Goal: Task Accomplishment & Management: Manage account settings

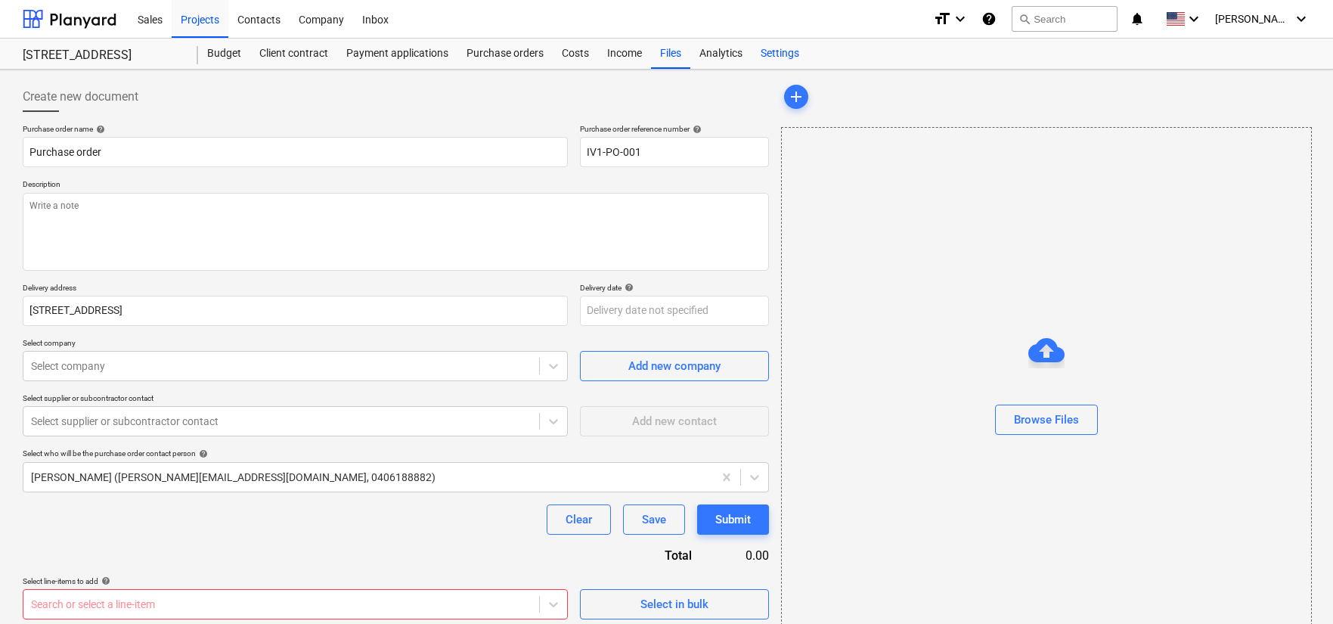
click at [783, 52] on div "Settings" at bounding box center [780, 54] width 57 height 30
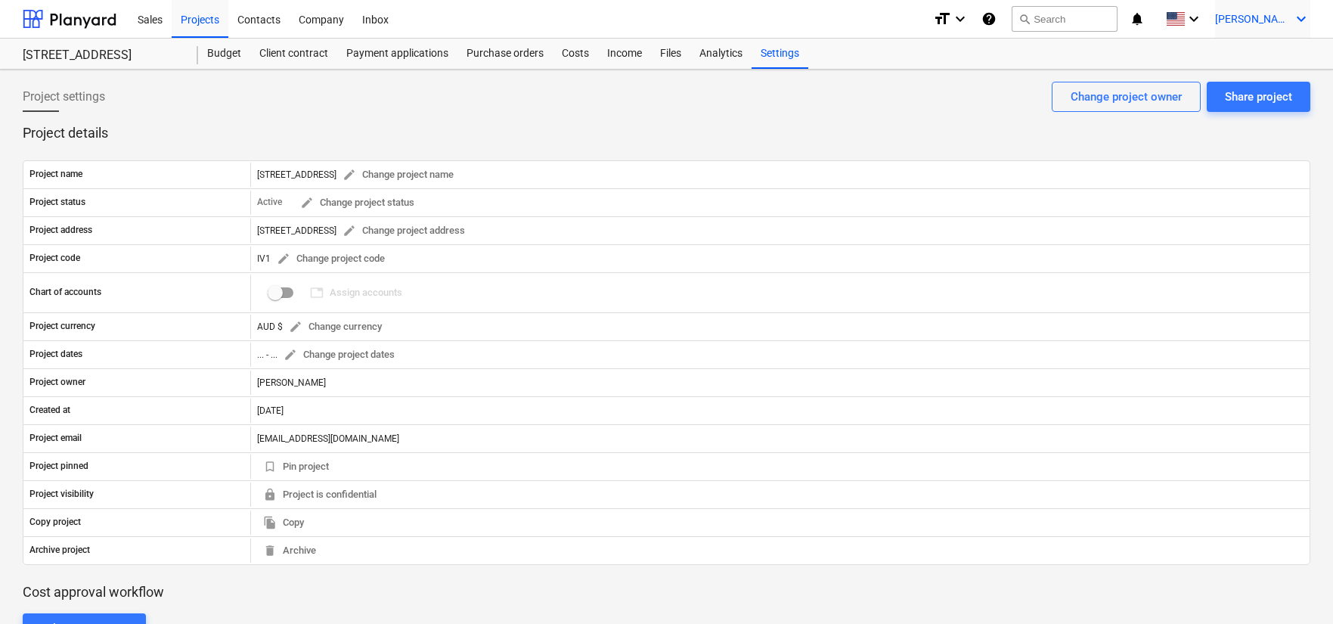
click at [1266, 14] on span "[PERSON_NAME]" at bounding box center [1253, 19] width 76 height 12
click at [340, 13] on div at bounding box center [666, 312] width 1333 height 624
click at [327, 19] on div "Company" at bounding box center [322, 18] width 64 height 39
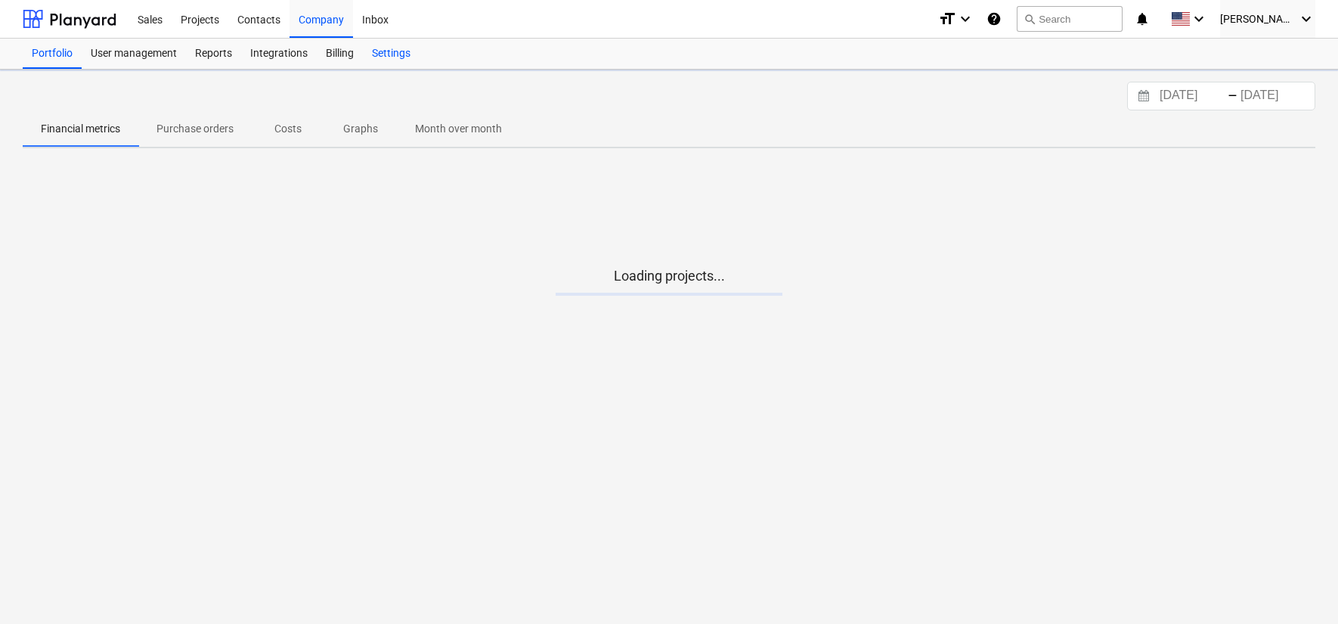
click at [405, 52] on div "Settings" at bounding box center [391, 54] width 57 height 30
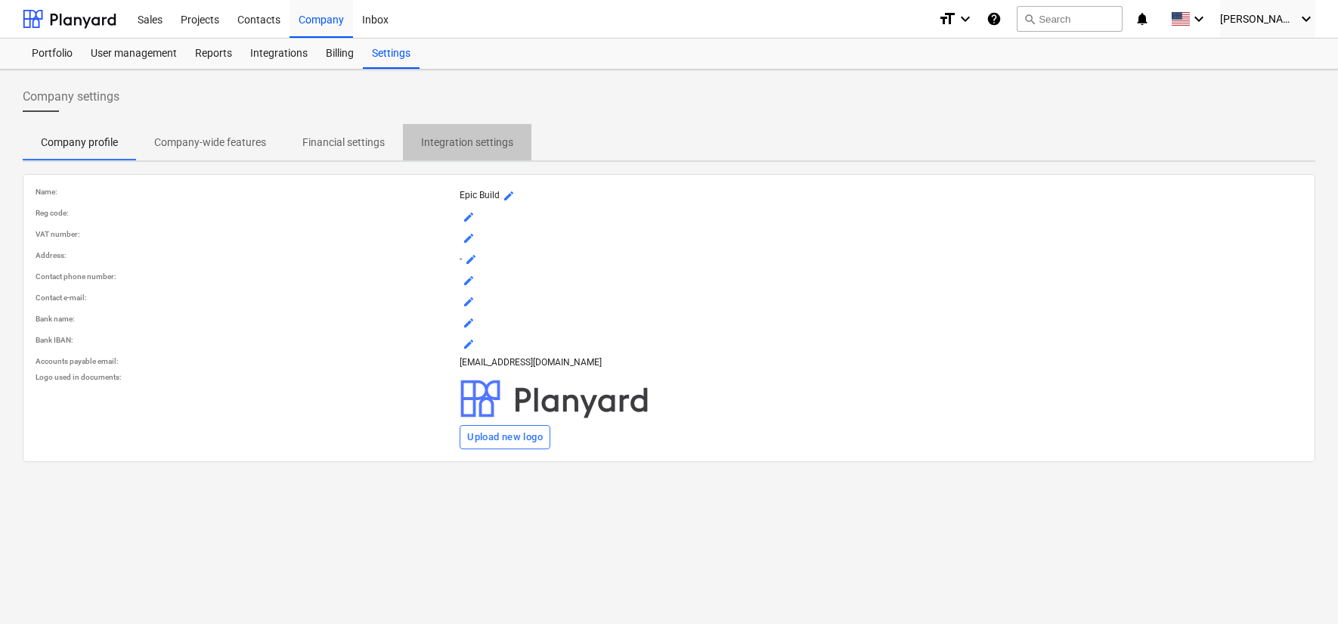
click at [445, 147] on p "Integration settings" at bounding box center [467, 143] width 92 height 16
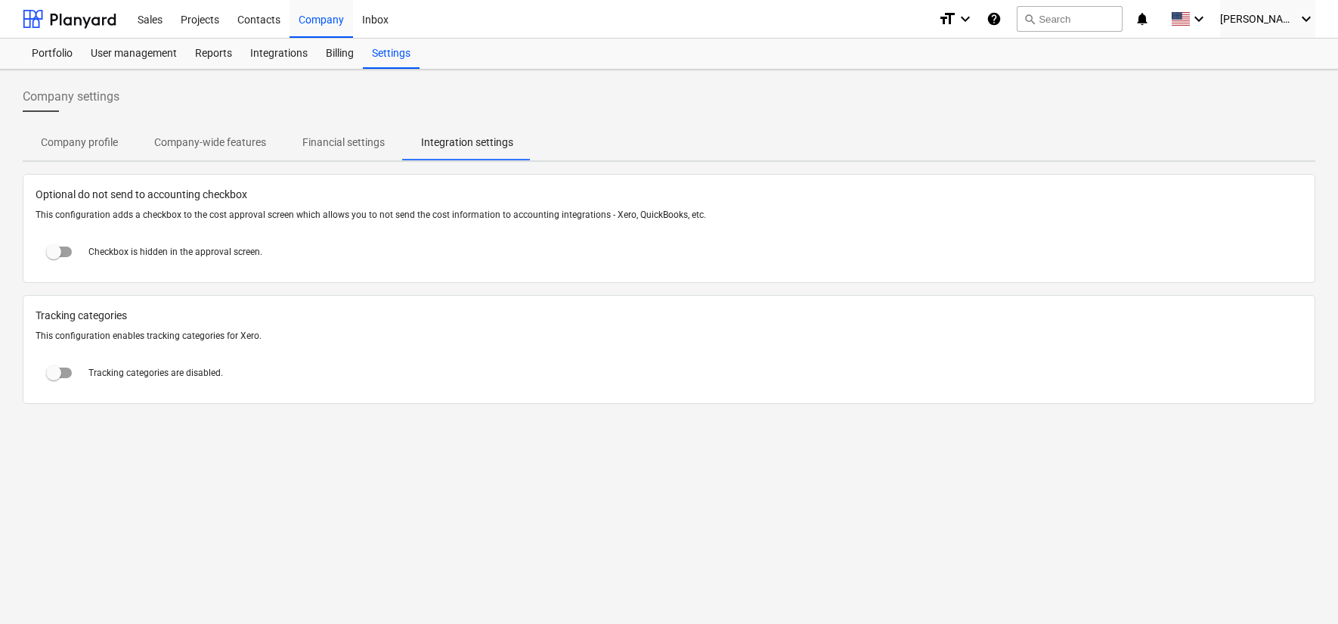
click at [246, 144] on p "Company-wide features" at bounding box center [210, 143] width 112 height 16
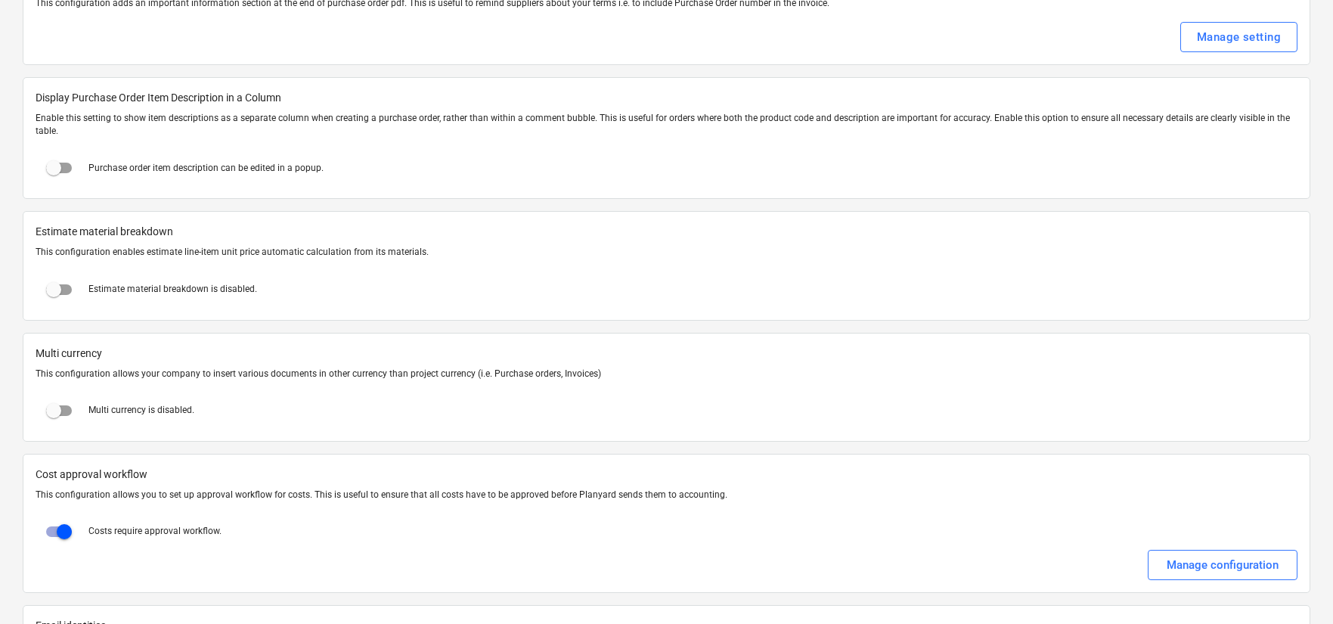
scroll to position [2348, 0]
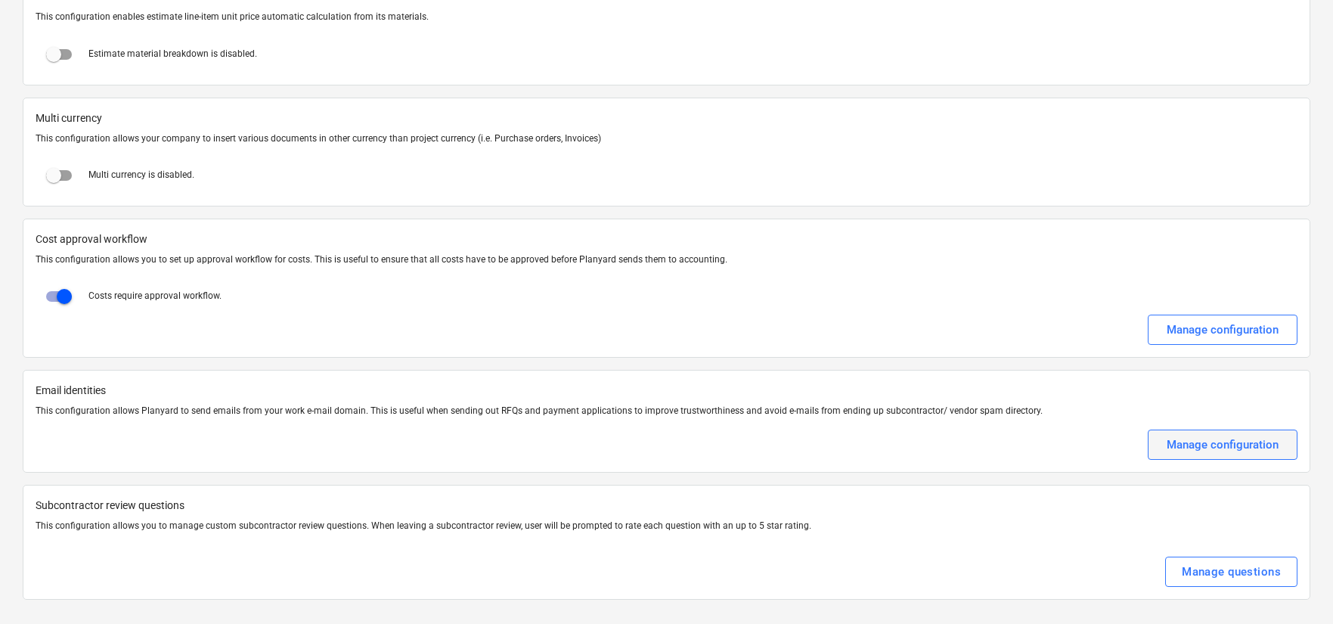
click at [1173, 435] on div "Manage configuration" at bounding box center [1223, 445] width 112 height 20
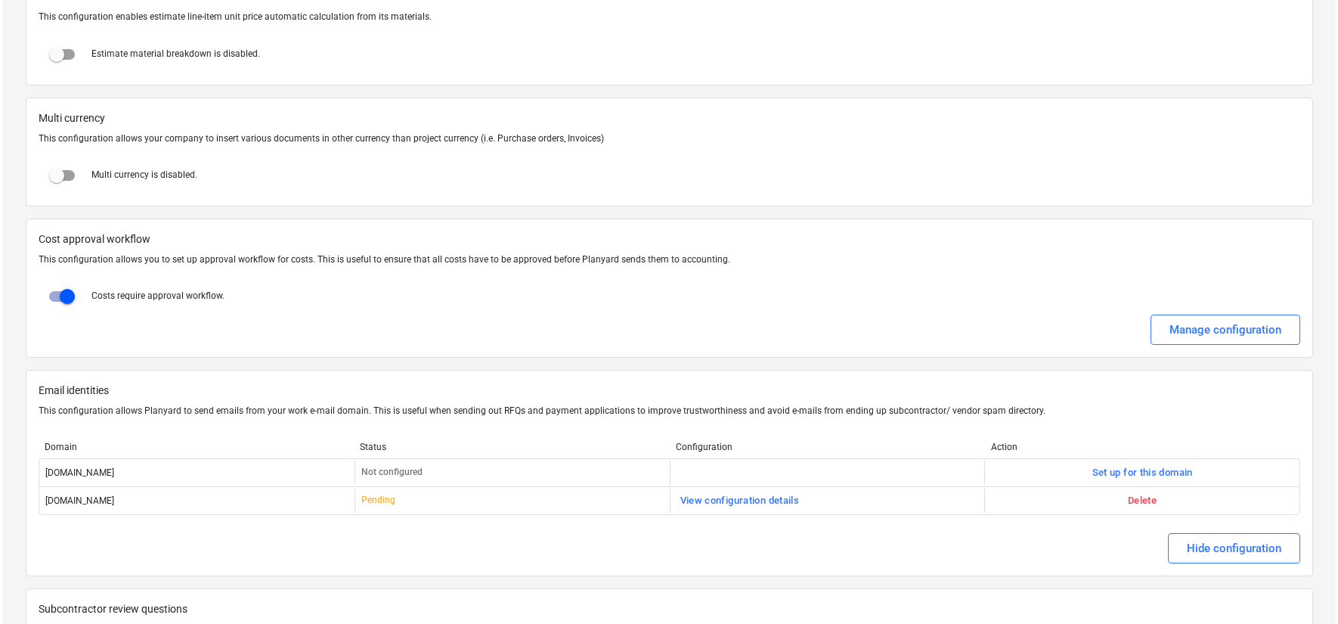
scroll to position [2452, 0]
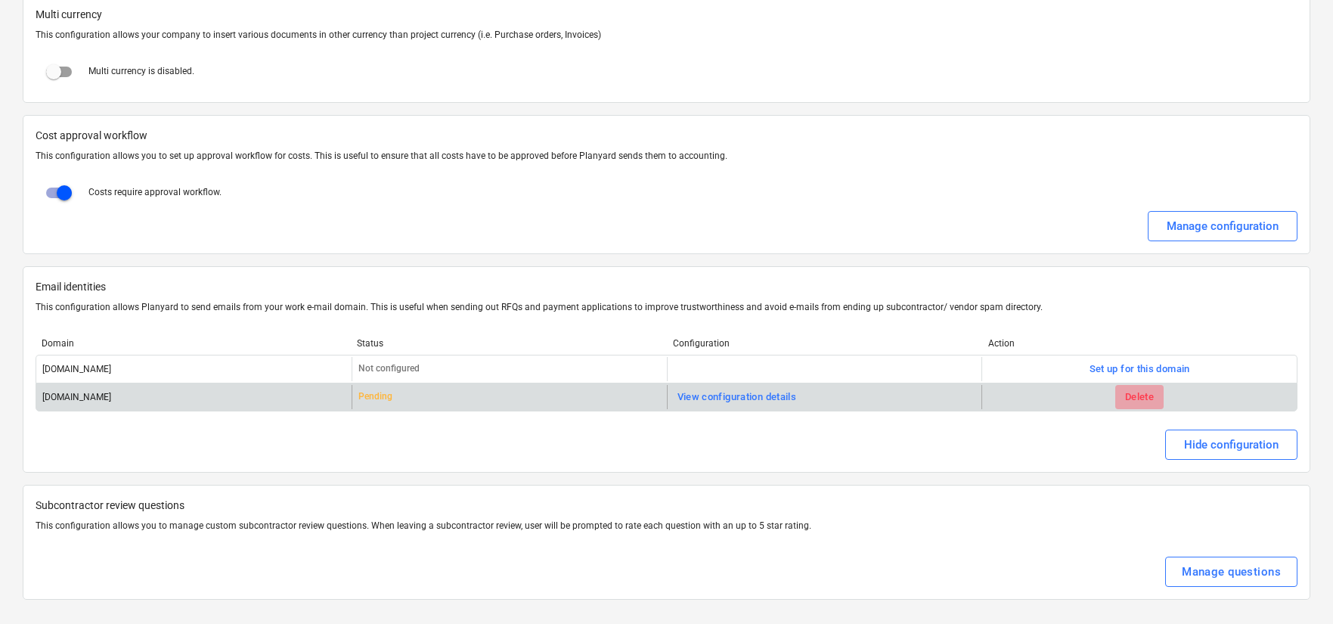
click at [1138, 395] on div "Delete" at bounding box center [1139, 397] width 29 height 17
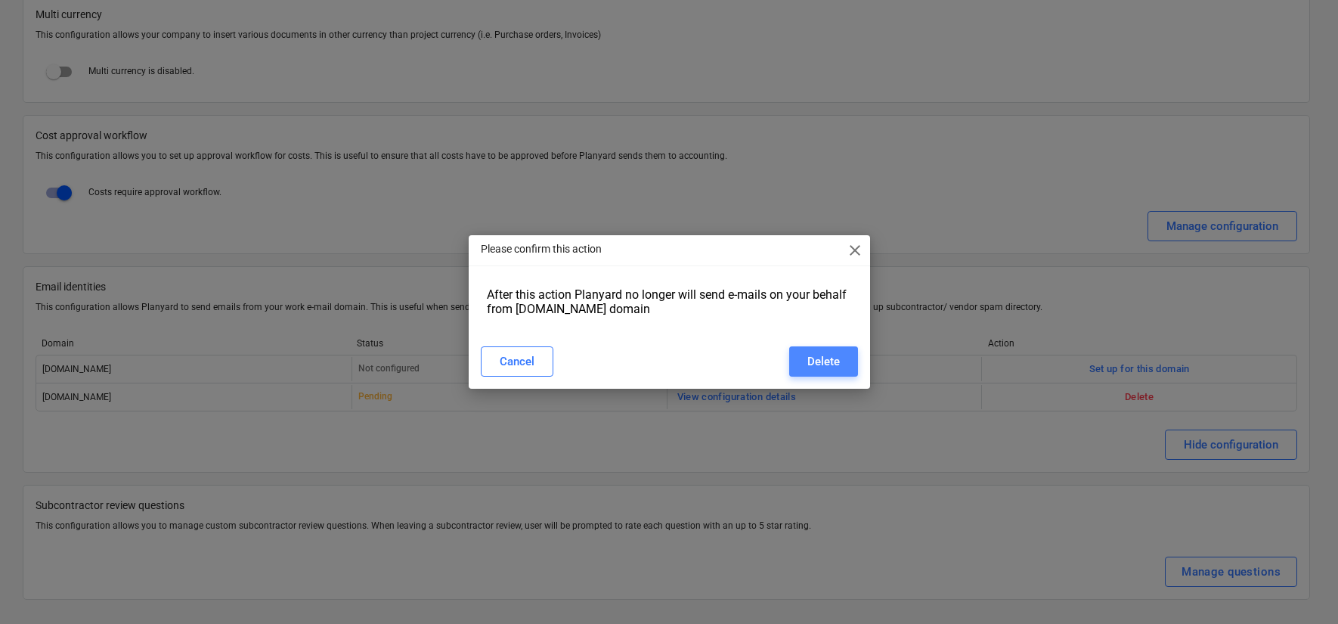
click at [827, 360] on div "Delete" at bounding box center [823, 362] width 33 height 20
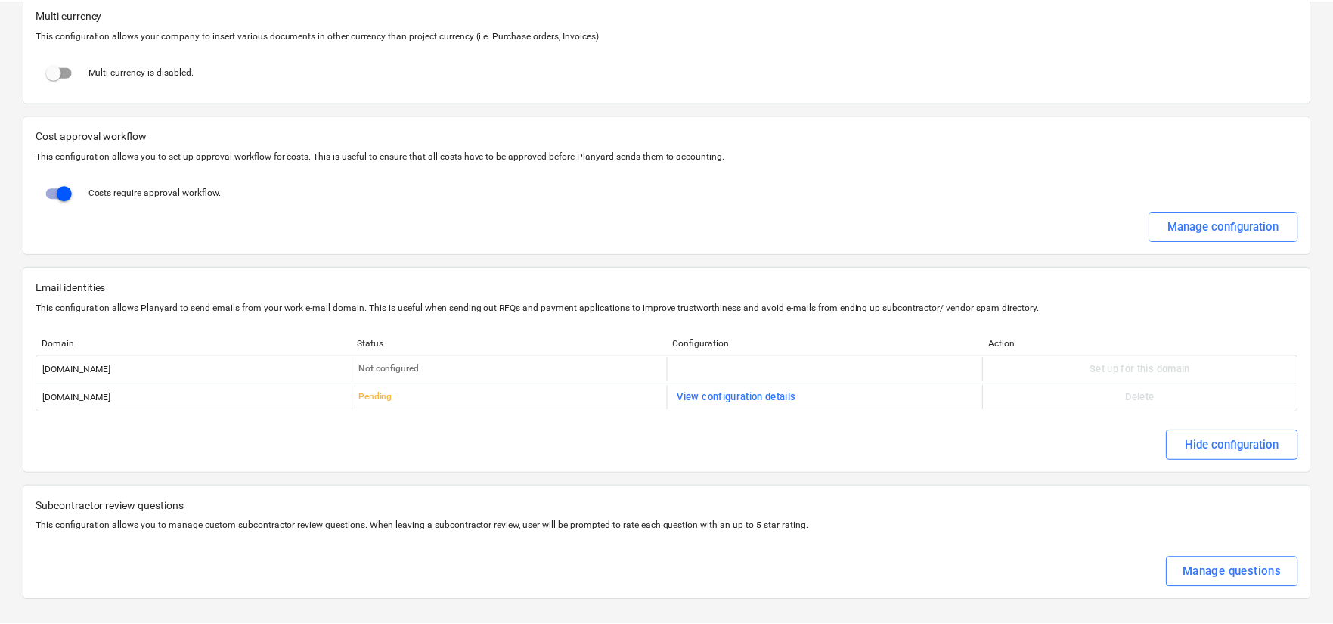
scroll to position [2439, 0]
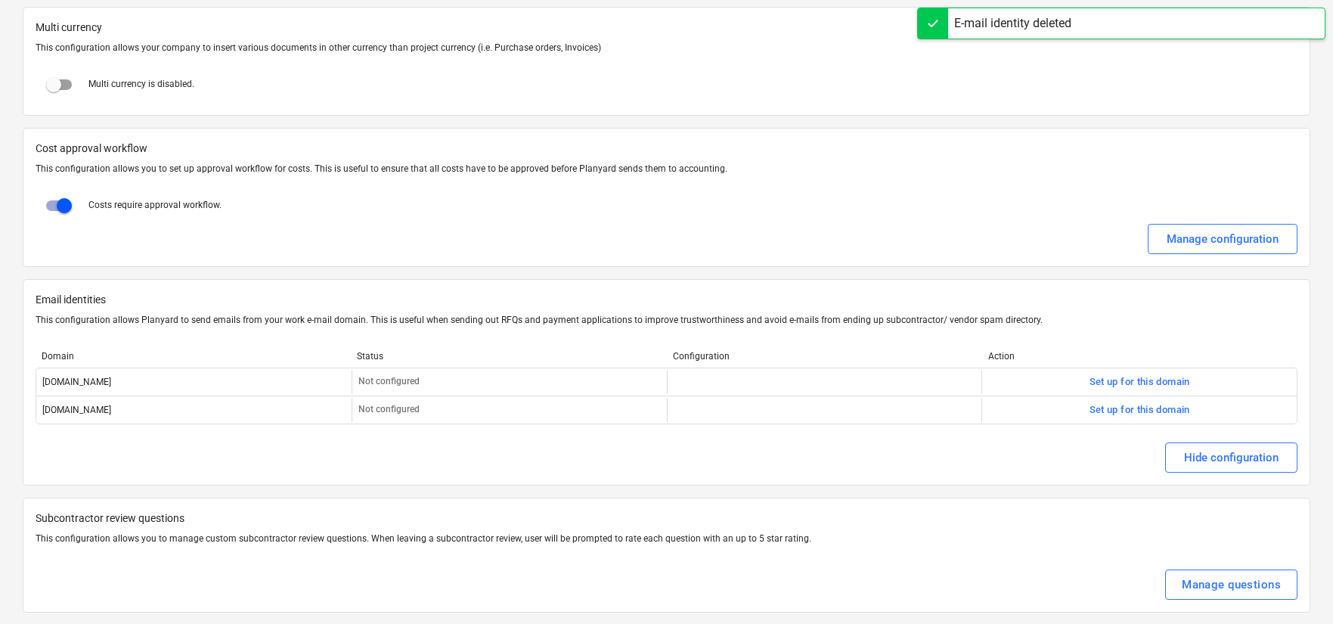
click at [1116, 380] on div "Set up for this domain" at bounding box center [1139, 381] width 101 height 17
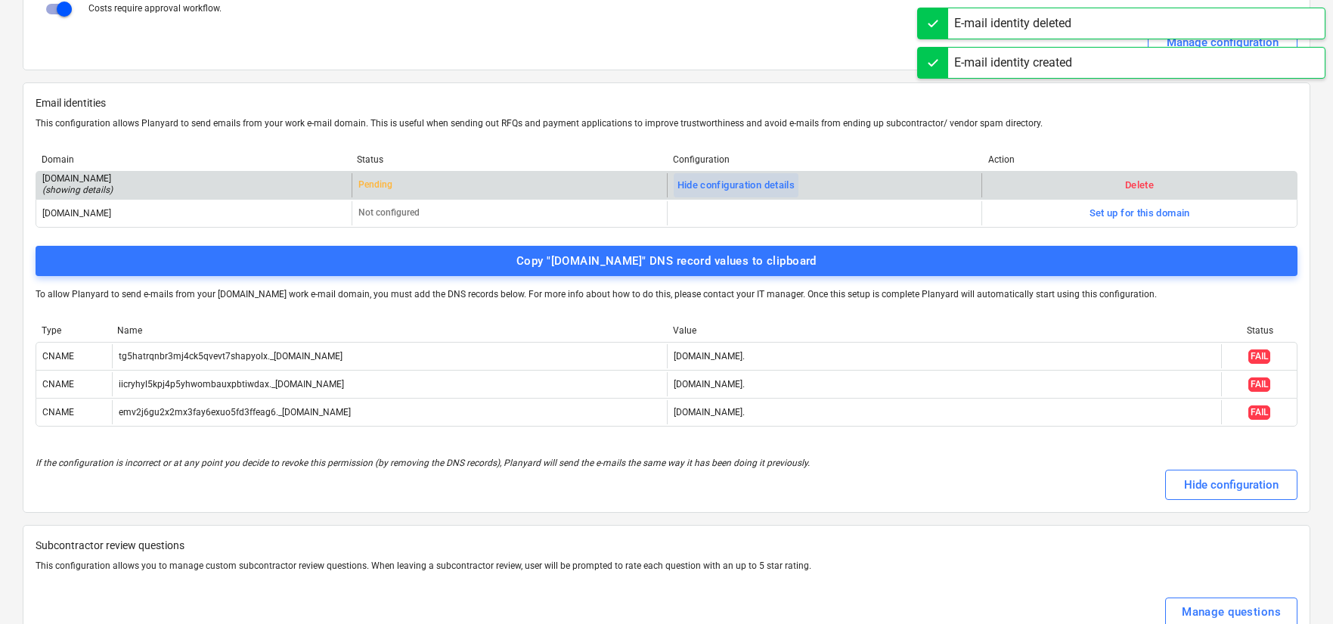
scroll to position [2639, 0]
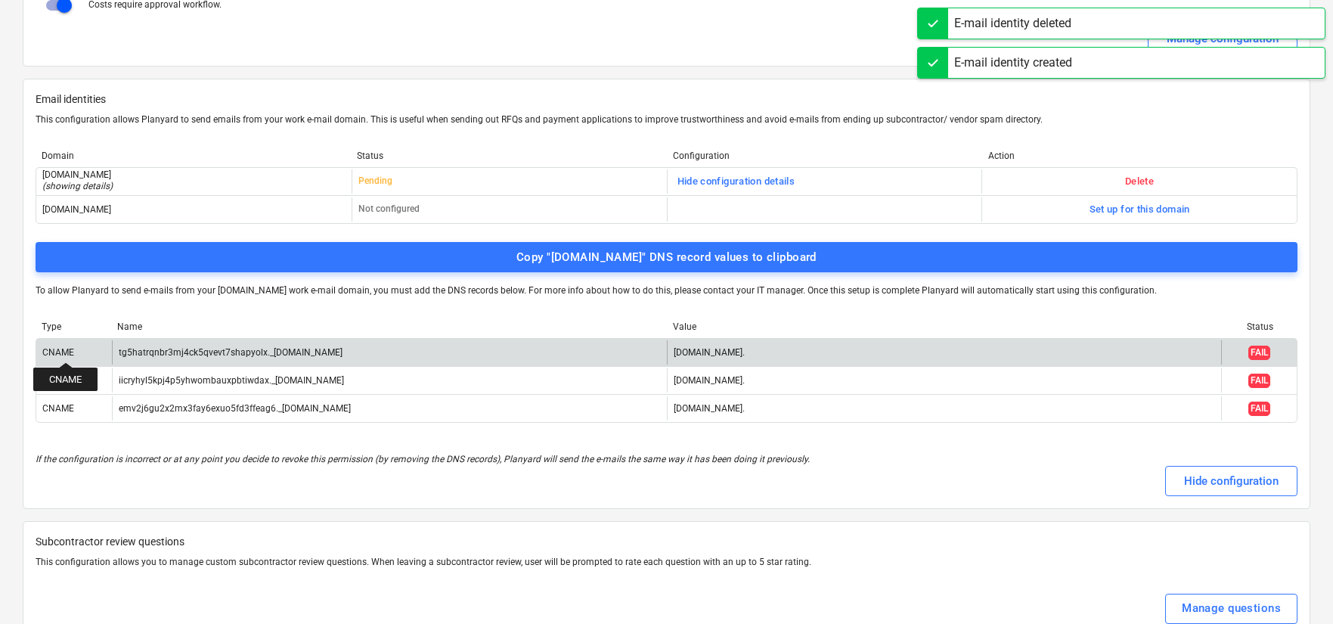
click at [54, 349] on div "CNAME" at bounding box center [58, 352] width 32 height 11
copy div "CNAME"
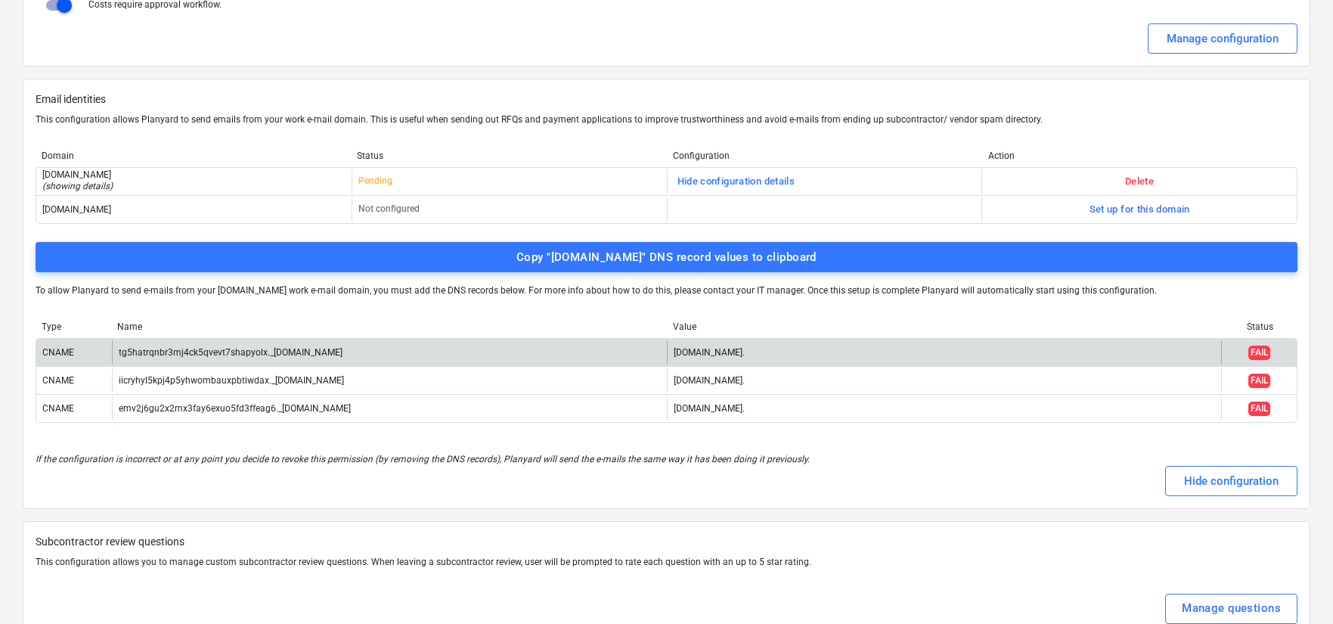
click at [287, 345] on div "tg5hatrqnbr3mj4ck5qvevt7shapyolx._[DOMAIN_NAME]" at bounding box center [389, 352] width 555 height 24
click at [290, 350] on div "tg5hatrqnbr3mj4ck5qvevt7shapyolx._[DOMAIN_NAME]" at bounding box center [231, 352] width 224 height 11
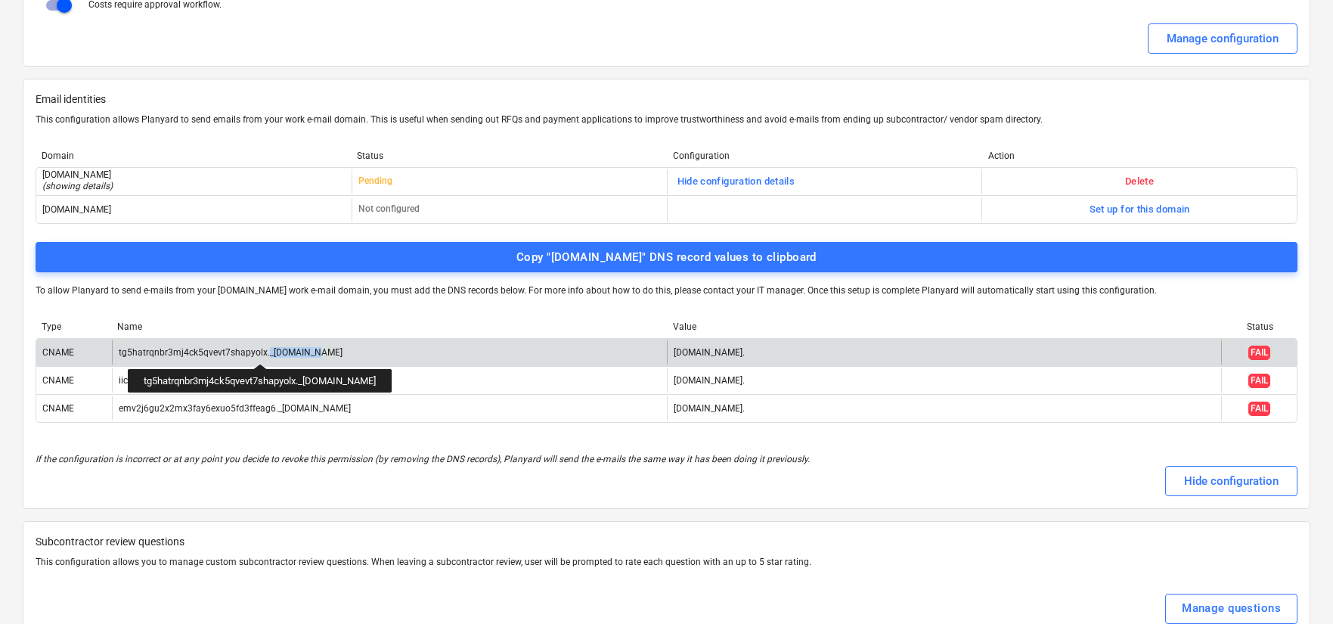
click at [290, 350] on div "tg5hatrqnbr3mj4ck5qvevt7shapyolx._[DOMAIN_NAME]" at bounding box center [231, 352] width 224 height 11
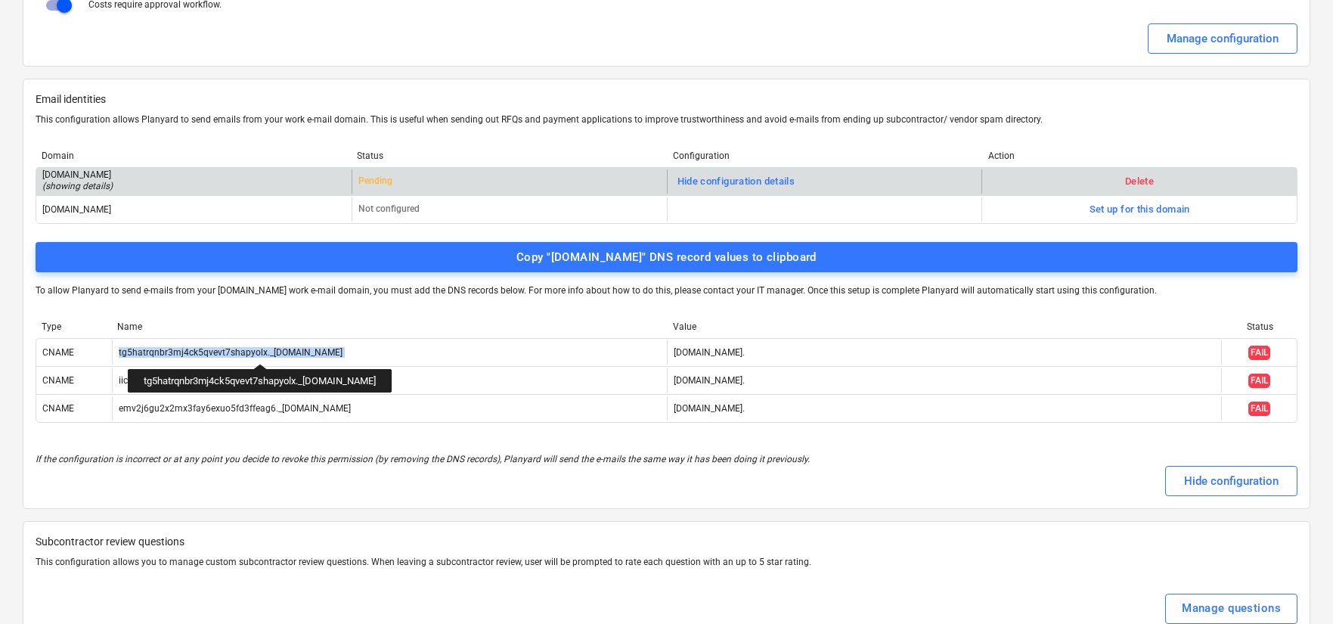
copy div "tg5hatrqnbr3mj4ck5qvevt7shapyolx._[DOMAIN_NAME]"
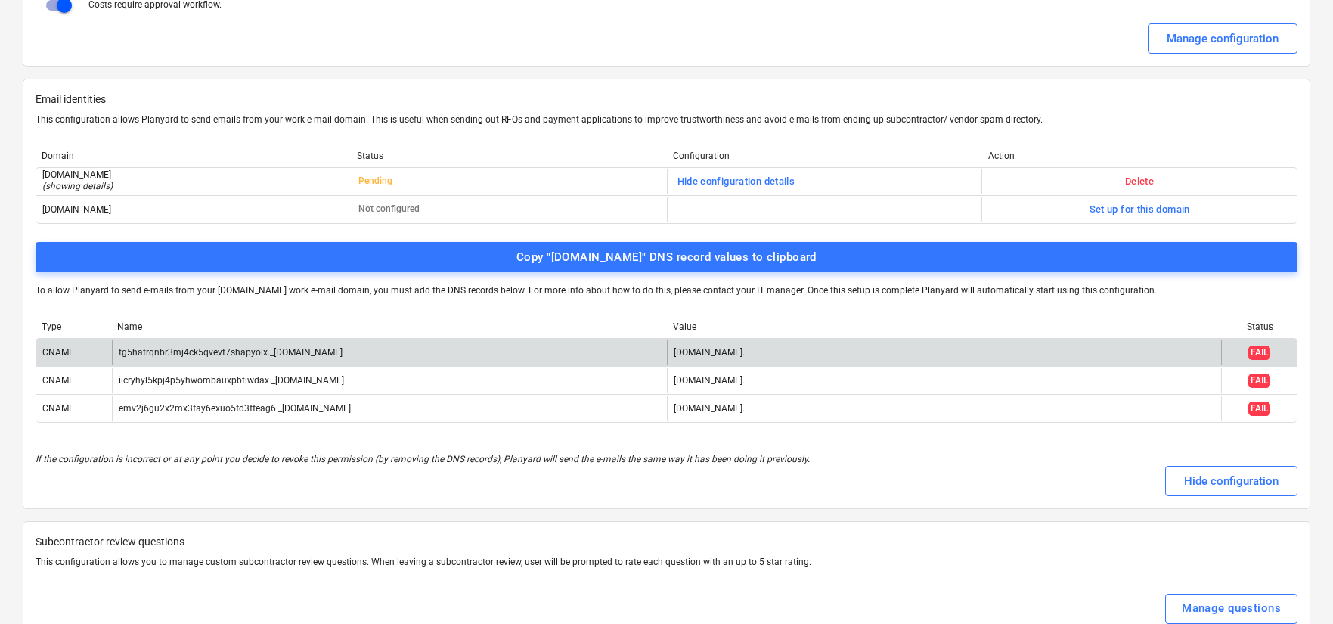
click at [706, 352] on div "[DOMAIN_NAME]." at bounding box center [709, 352] width 71 height 11
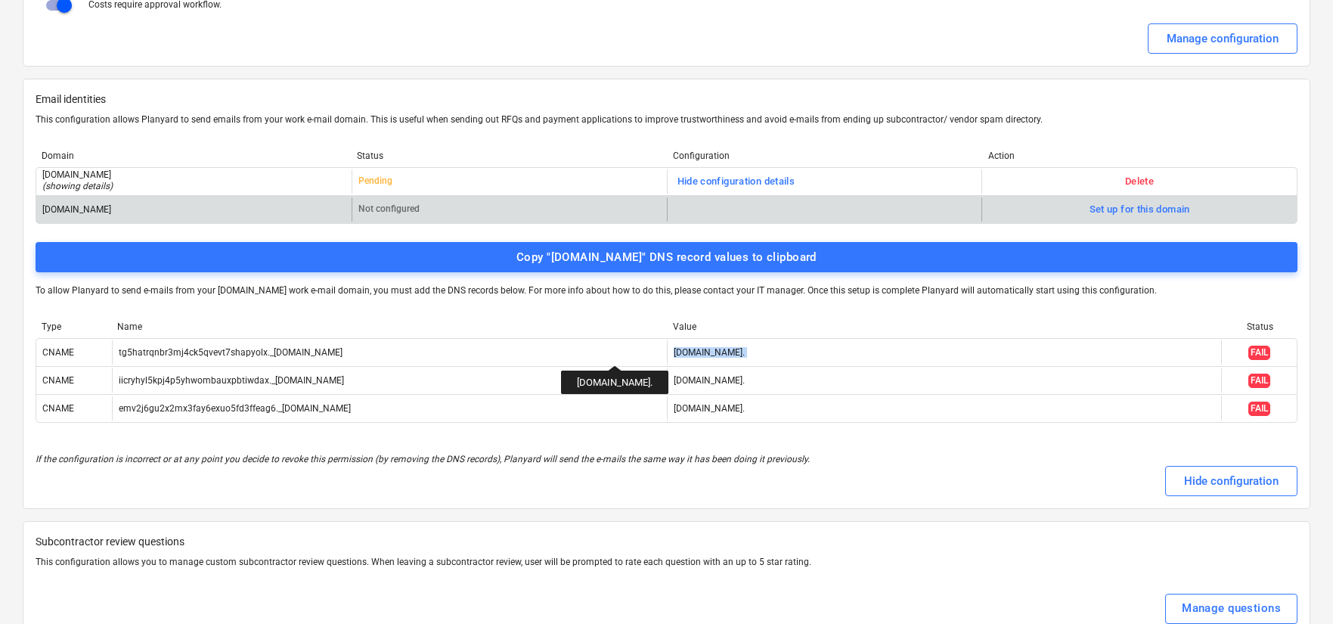
copy div "[DOMAIN_NAME]."
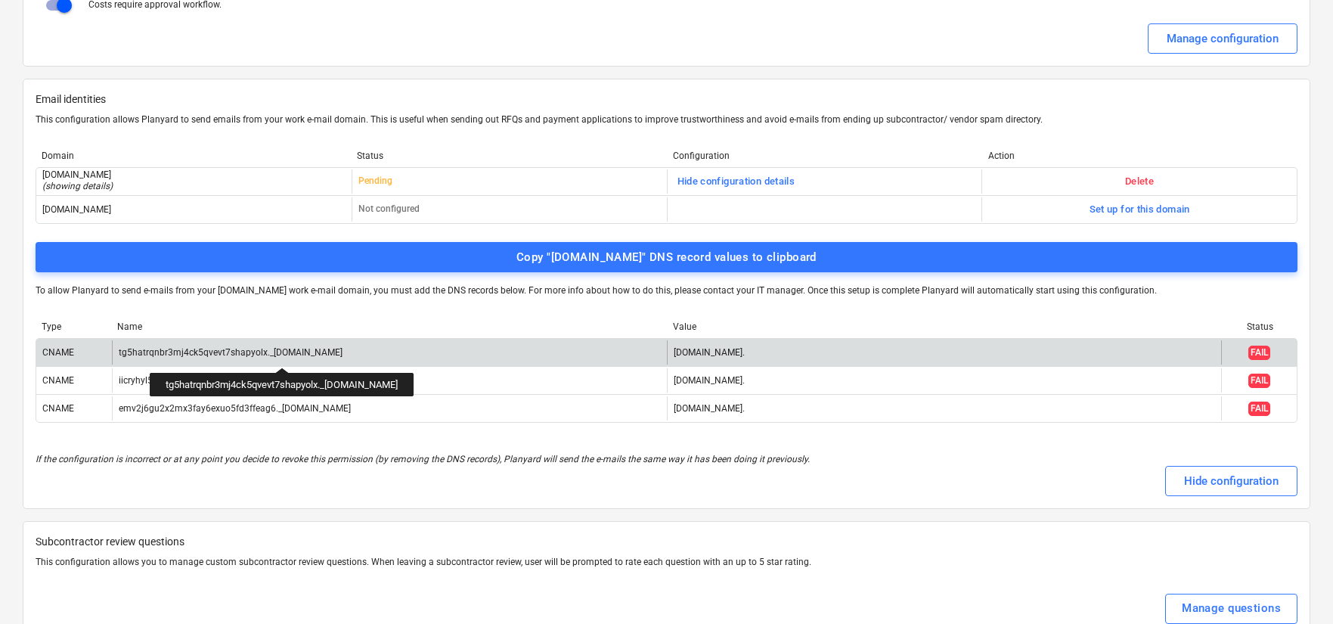
click at [312, 354] on div "tg5hatrqnbr3mj4ck5qvevt7shapyolx._[DOMAIN_NAME]" at bounding box center [231, 352] width 224 height 11
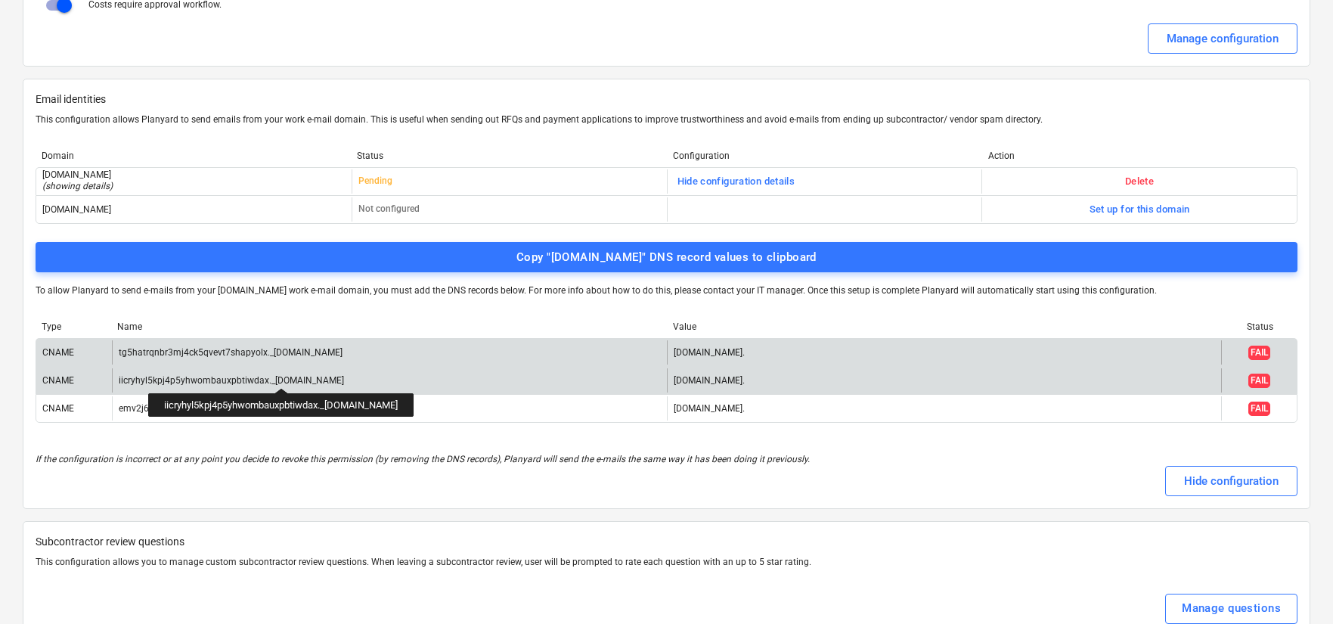
click at [311, 375] on div "iicryhyl5kpj4p5yhwombauxpbtiwdax._[DOMAIN_NAME]" at bounding box center [231, 380] width 225 height 11
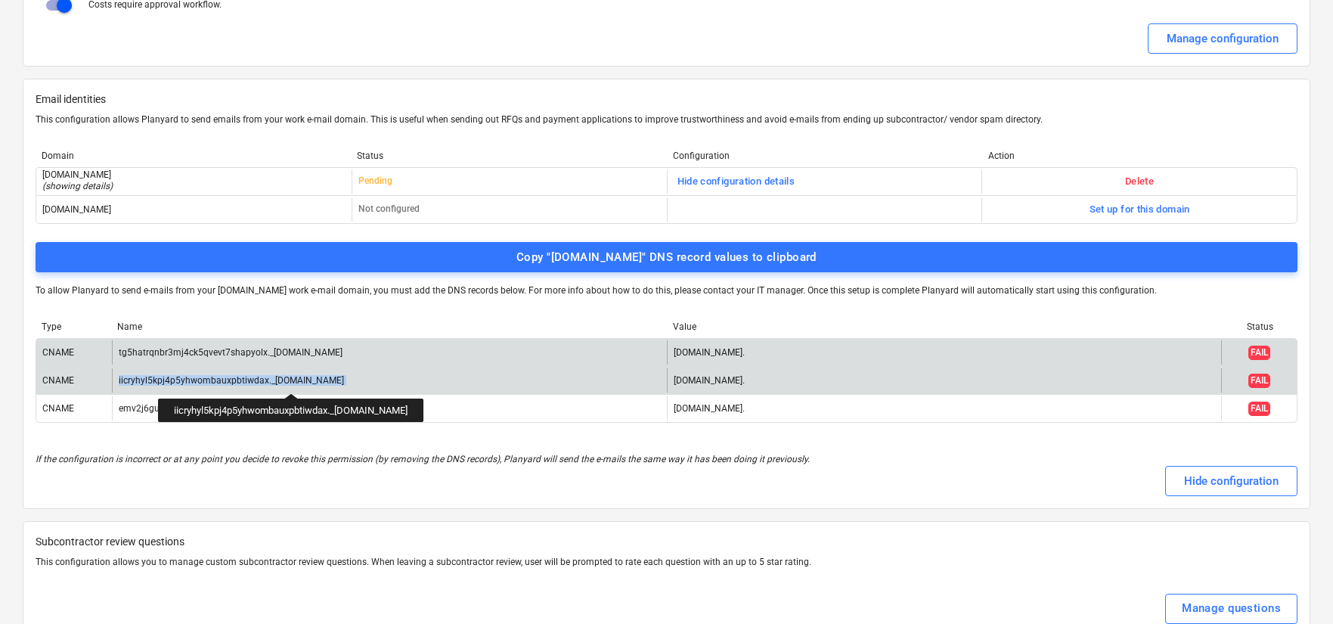
copy div "iicryhyl5kpj4p5yhwombauxpbtiwdax._[DOMAIN_NAME]"
click at [745, 375] on div "[DOMAIN_NAME]." at bounding box center [709, 380] width 71 height 11
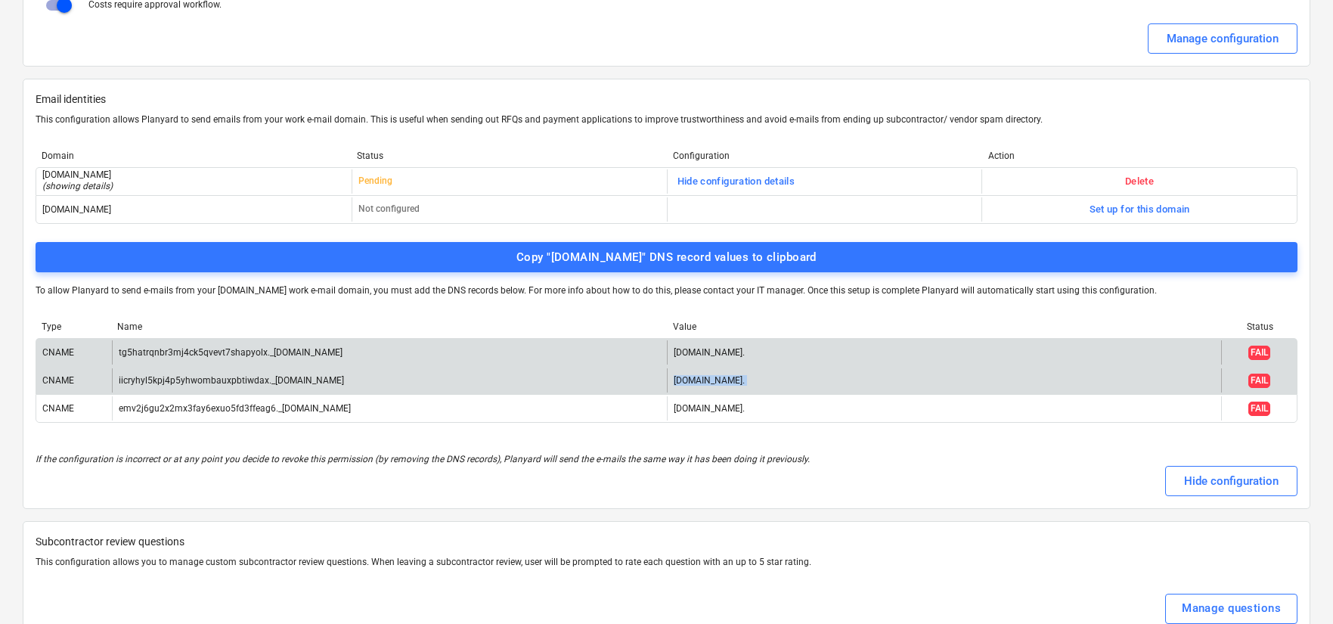
click at [745, 375] on div "[DOMAIN_NAME]." at bounding box center [709, 380] width 71 height 11
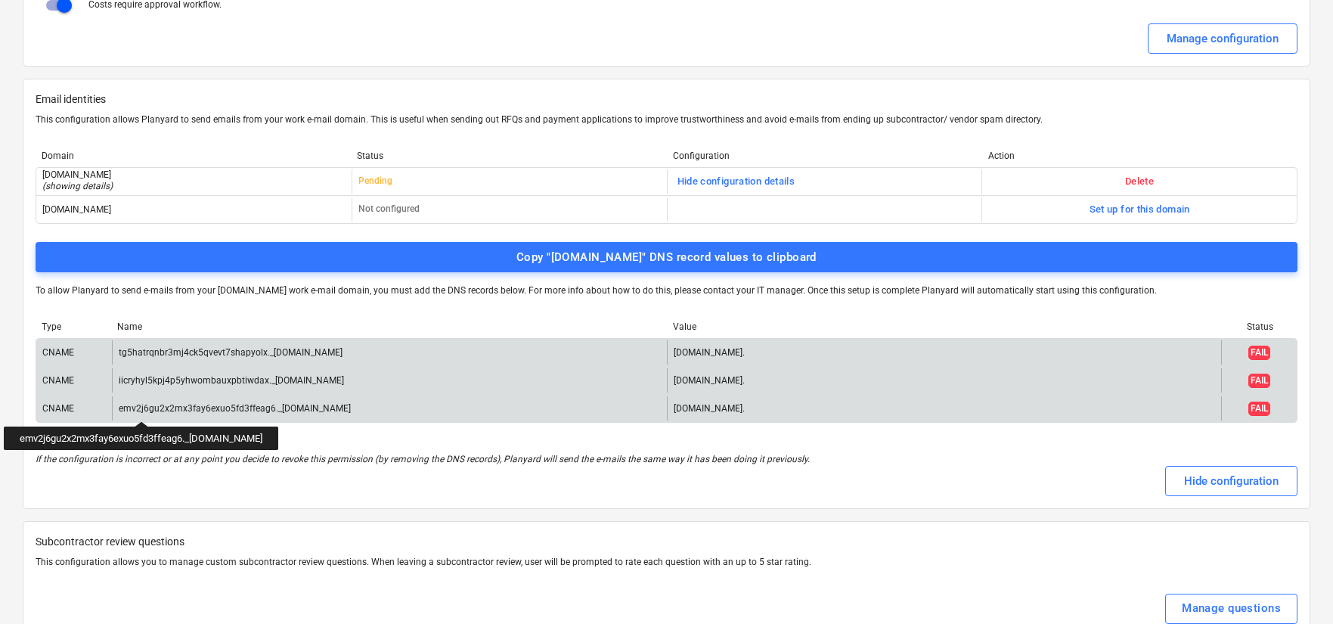
click at [171, 408] on div "emv2j6gu2x2mx3fay6exuo5fd3ffeag6._[DOMAIN_NAME]" at bounding box center [235, 408] width 232 height 11
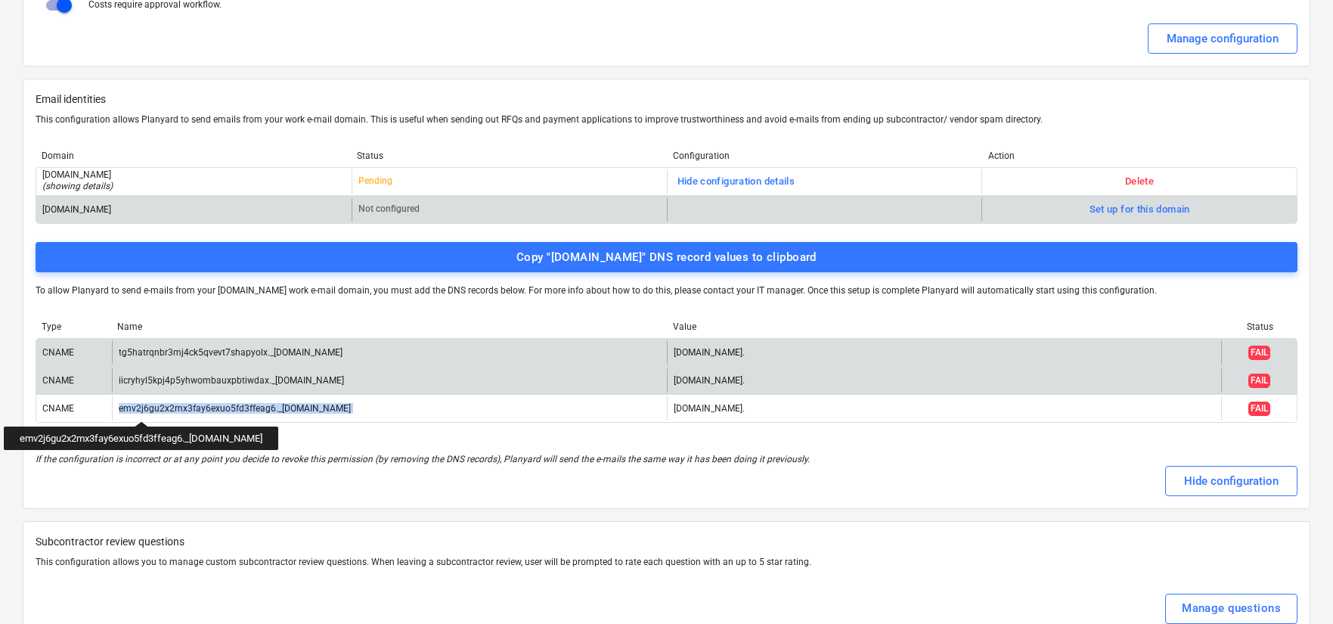
copy div "emv2j6gu2x2mx3fay6exuo5fd3ffeag6._[DOMAIN_NAME]"
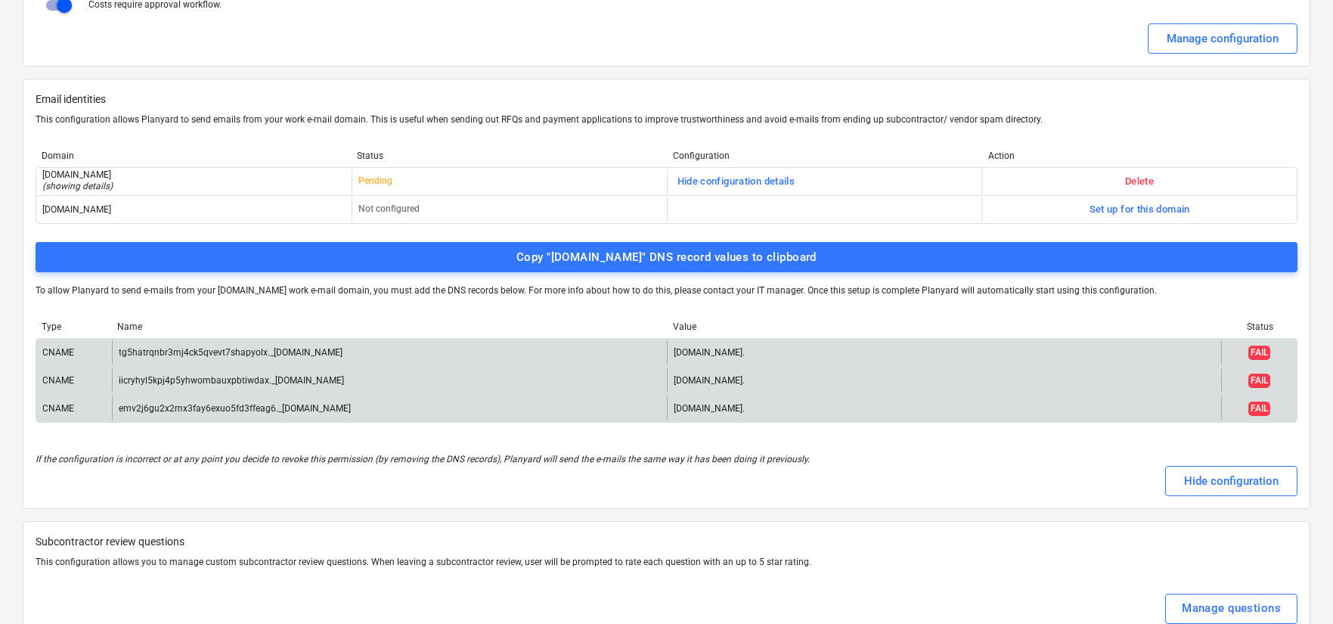
click at [745, 412] on div "[DOMAIN_NAME]." at bounding box center [709, 408] width 71 height 11
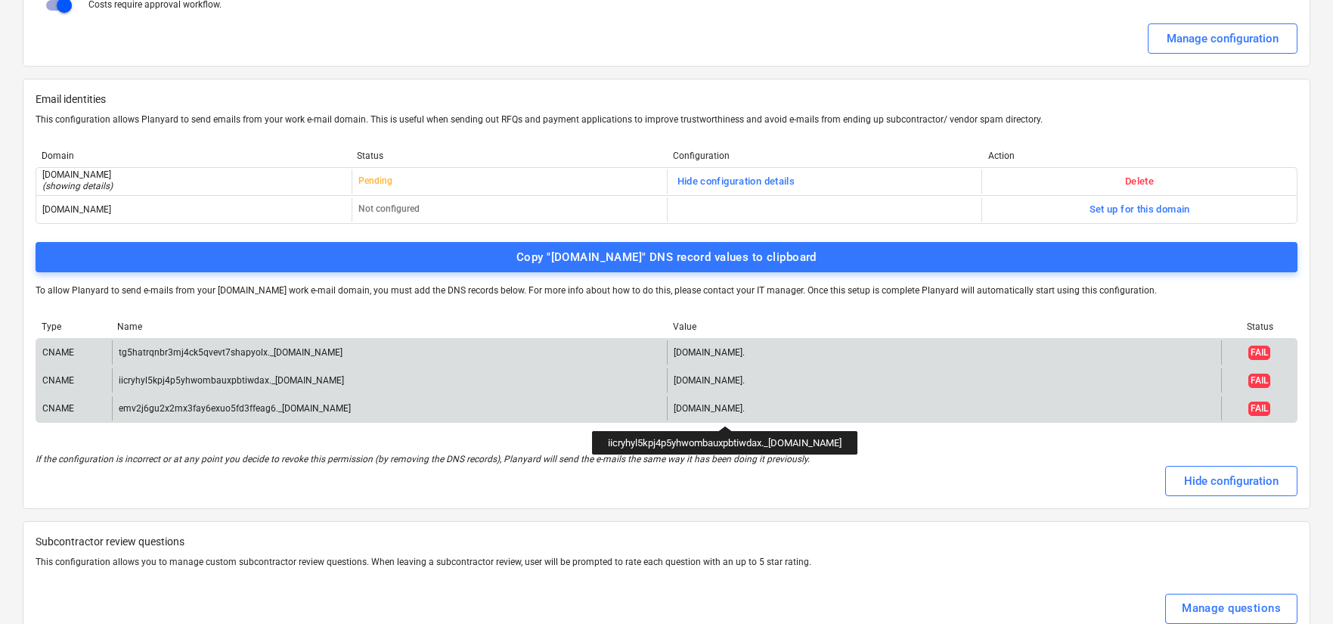
click at [745, 412] on div "[DOMAIN_NAME]." at bounding box center [709, 408] width 71 height 11
copy div "[DOMAIN_NAME]."
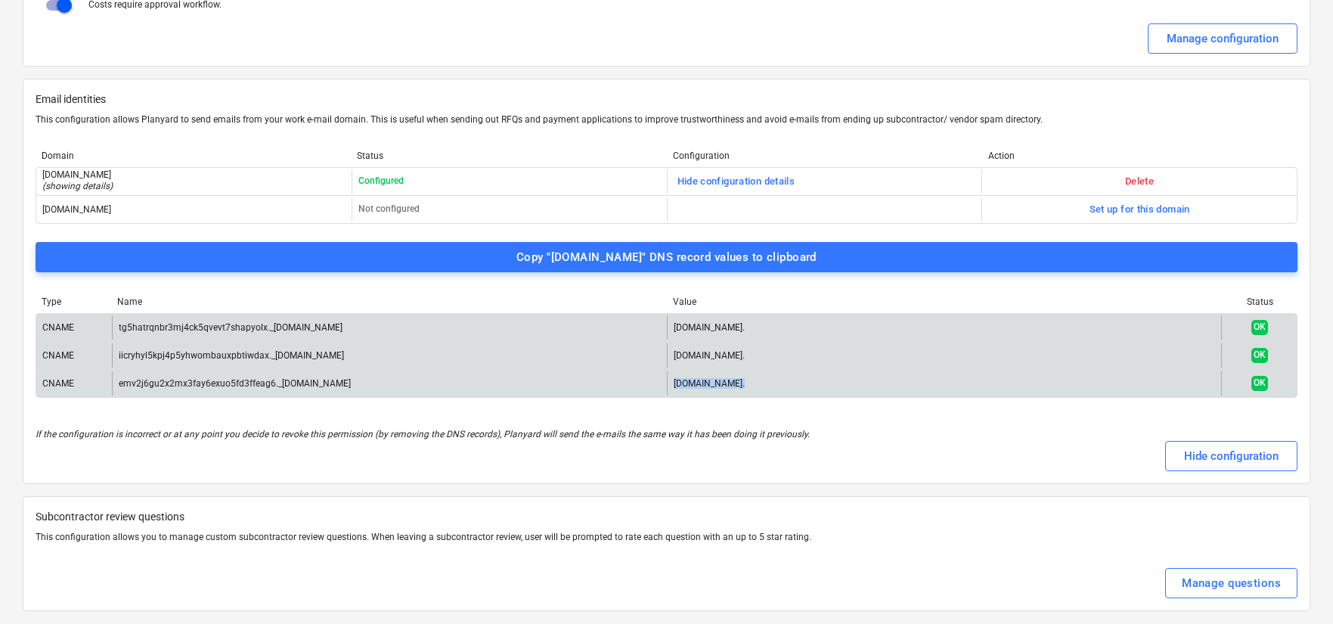
click at [1035, 412] on div "Type Name Value Status CNAME tg5hatrqnbr3mj4ck5qvevt7shapyolx._[DOMAIN_NAME] [D…" at bounding box center [667, 350] width 1262 height 132
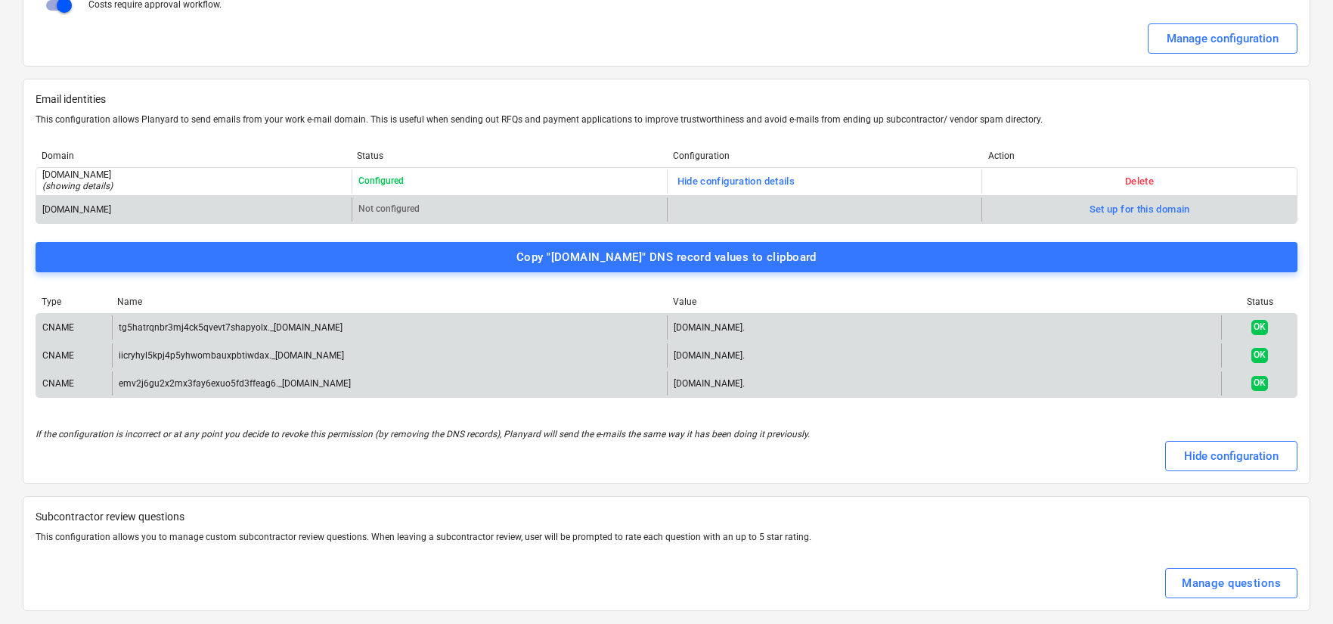
click at [641, 203] on div "Not configured" at bounding box center [509, 209] width 315 height 24
